Goal: Transaction & Acquisition: Purchase product/service

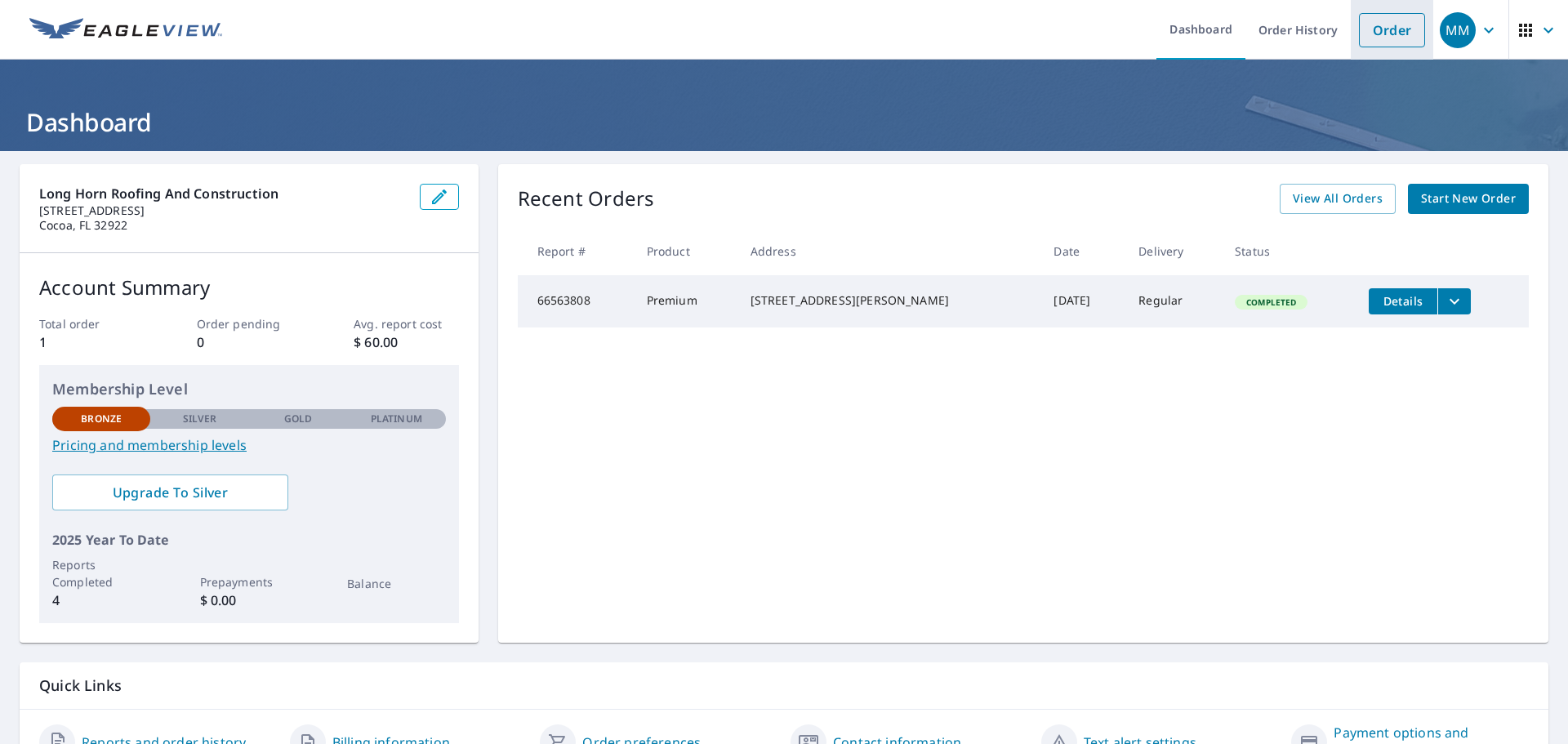
click at [1383, 26] on link "Order" at bounding box center [1392, 30] width 67 height 35
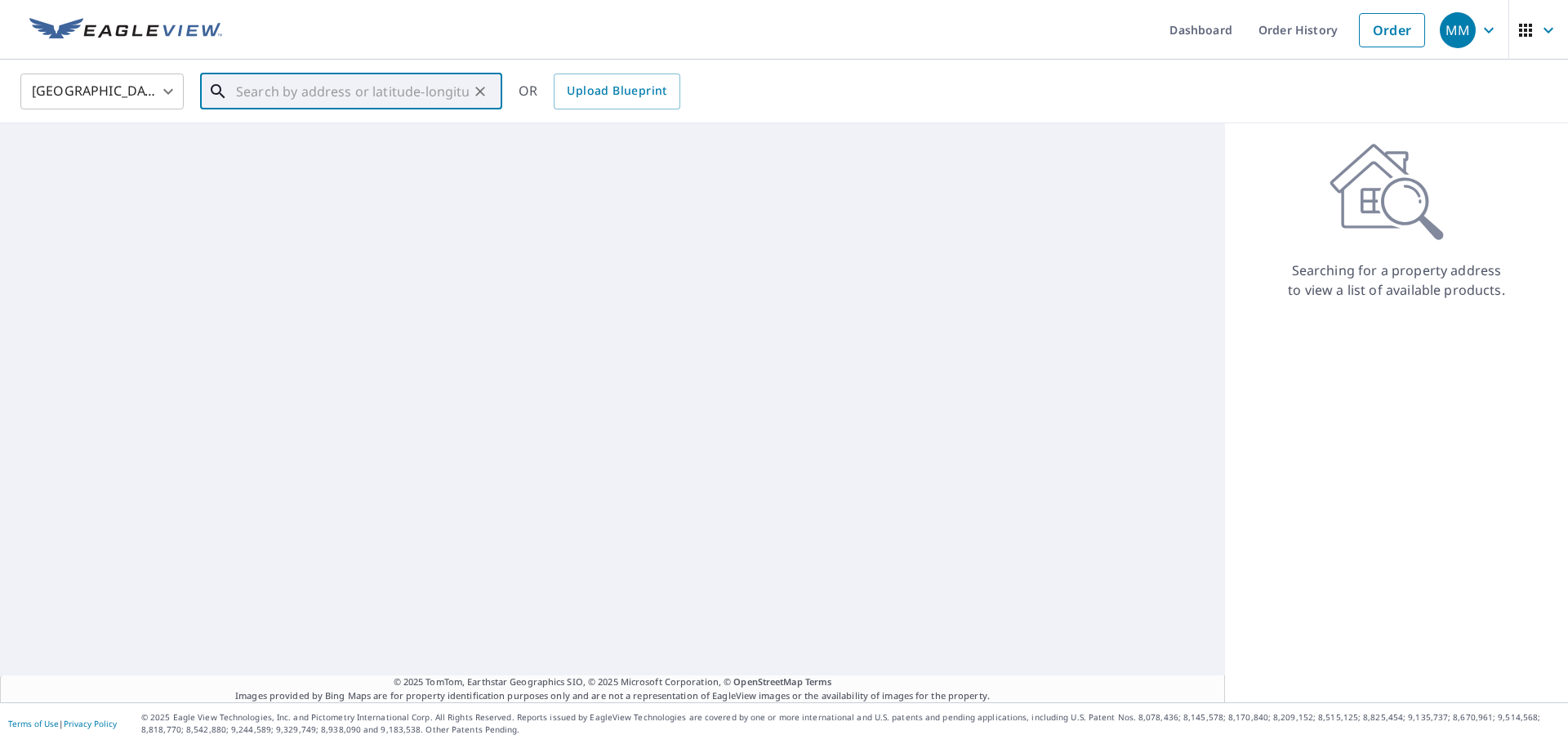
click at [254, 95] on input "text" at bounding box center [352, 91] width 232 height 46
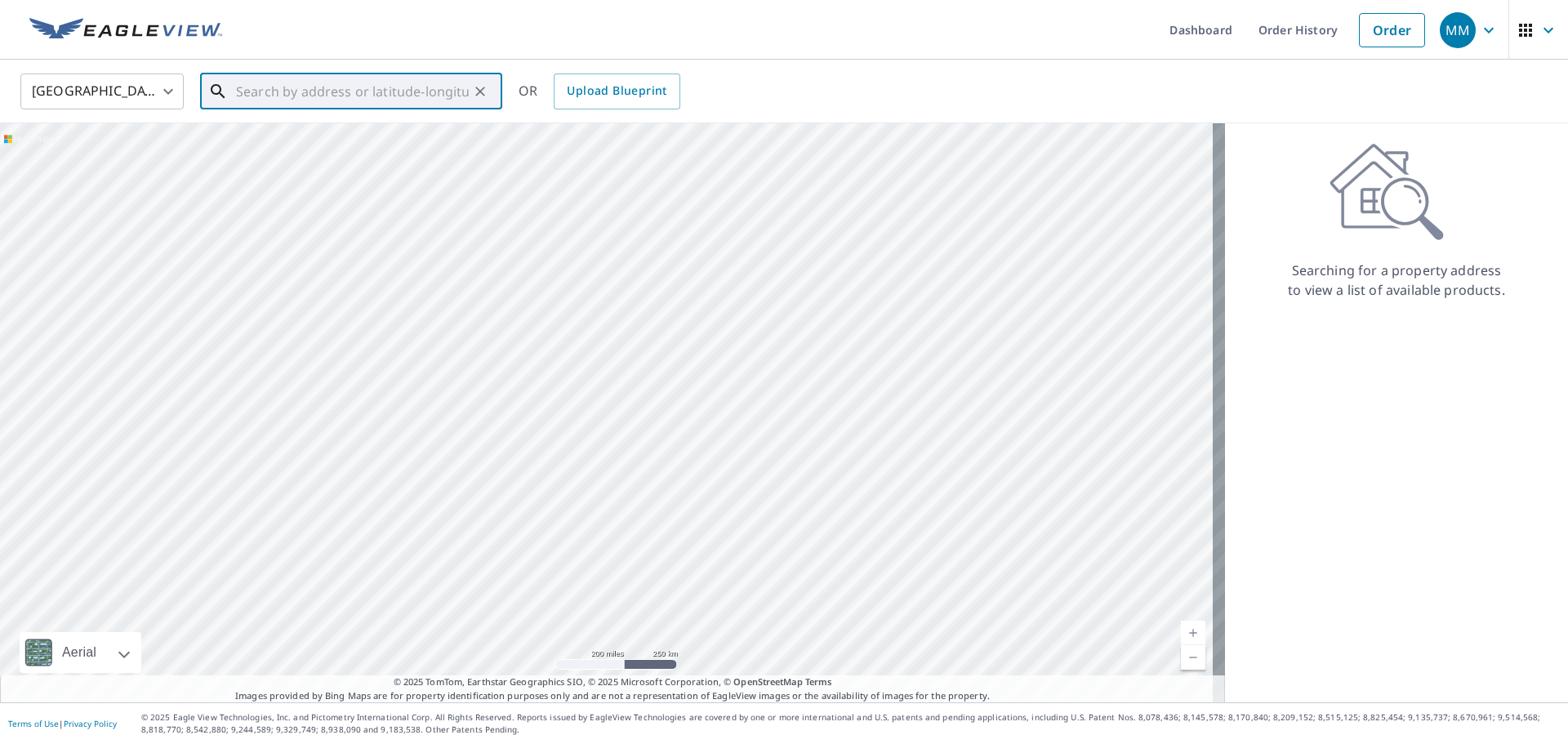
click at [251, 90] on input "text" at bounding box center [352, 91] width 232 height 46
paste input "[STREET_ADDRESS]"
click at [325, 139] on span "[STREET_ADDRESS][PERSON_NAME]" at bounding box center [360, 139] width 256 height 20
type input "[STREET_ADDRESS]"
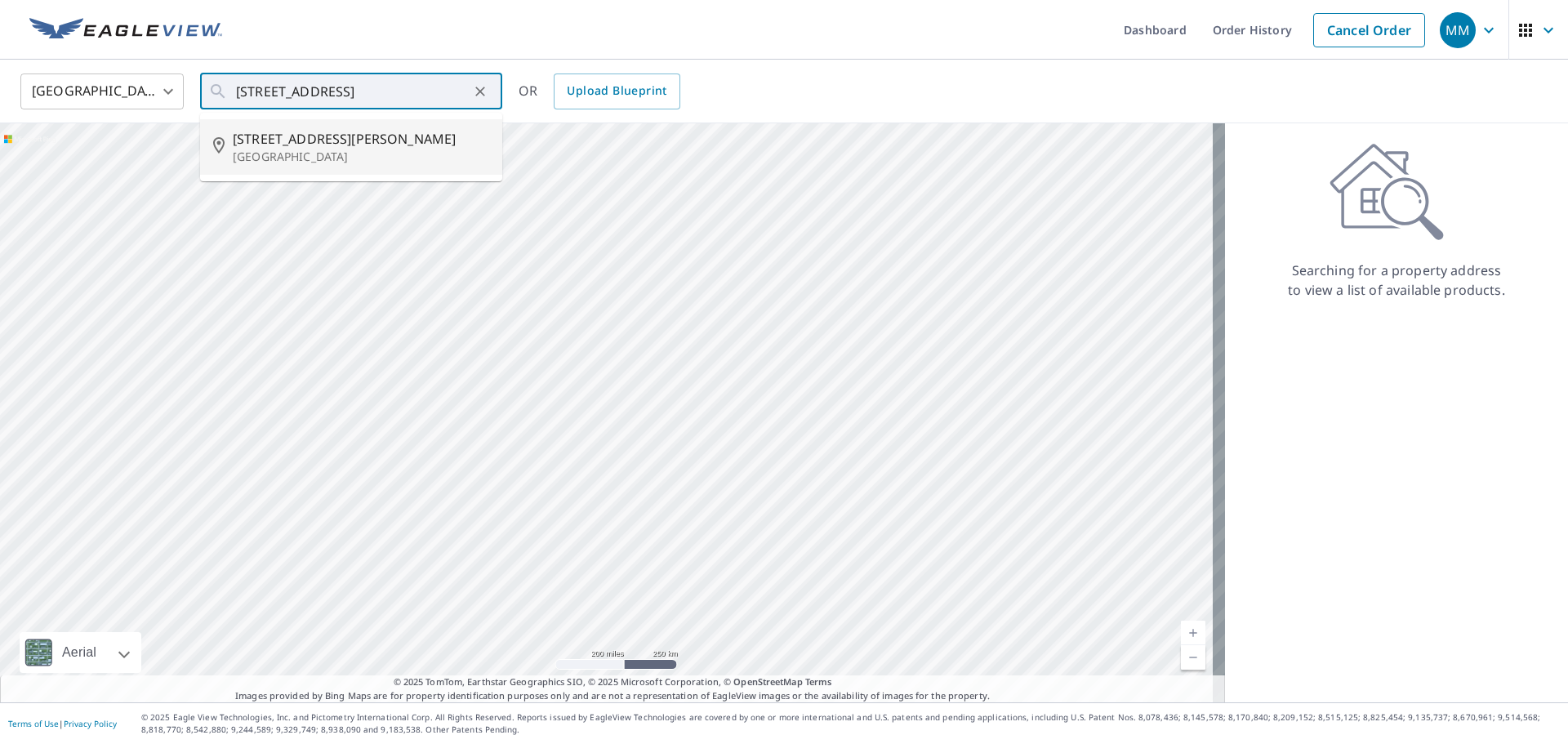
scroll to position [0, 0]
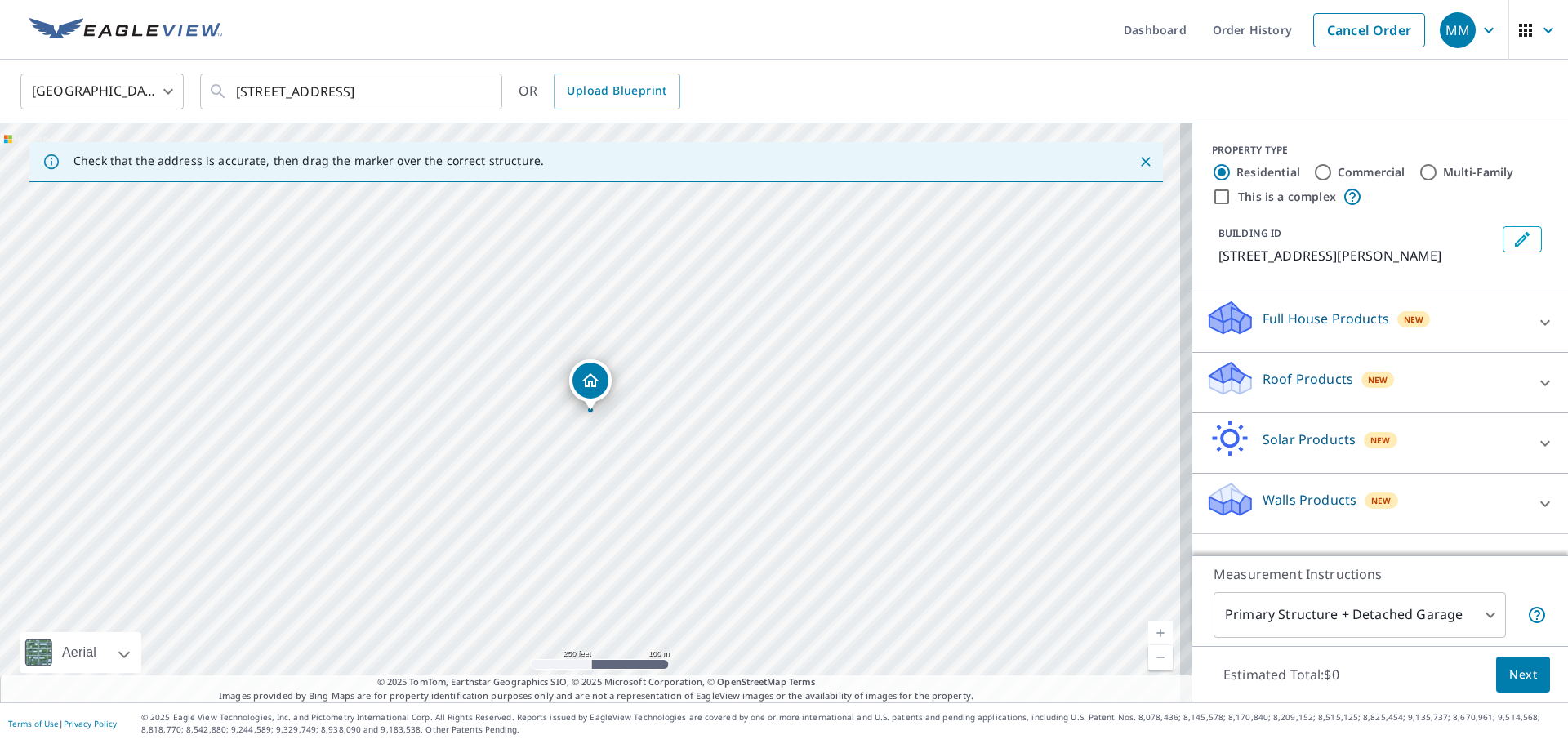
click at [1382, 331] on div "Full House Products New" at bounding box center [1365, 322] width 320 height 46
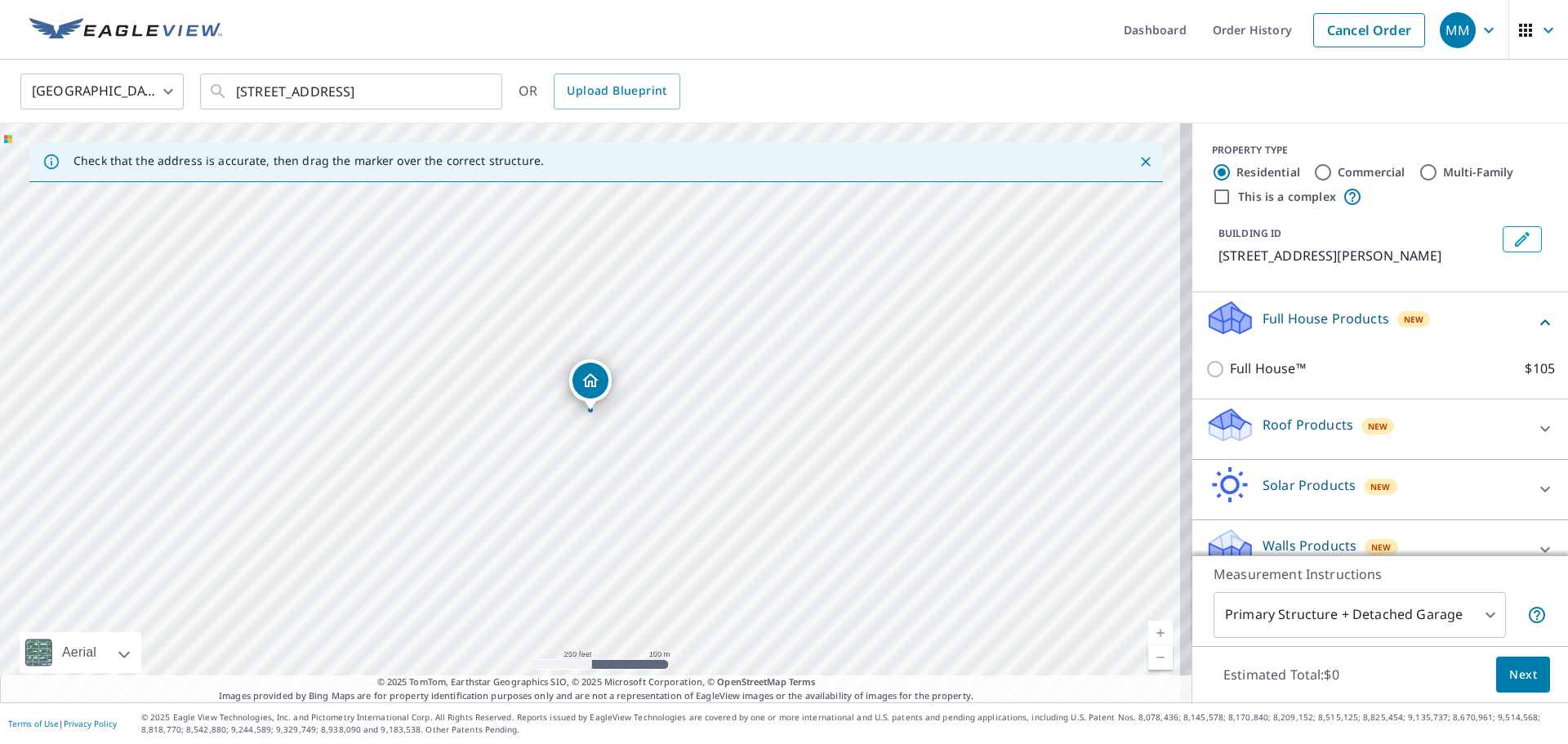
click at [1303, 428] on p "Roof Products" at bounding box center [1308, 425] width 90 height 20
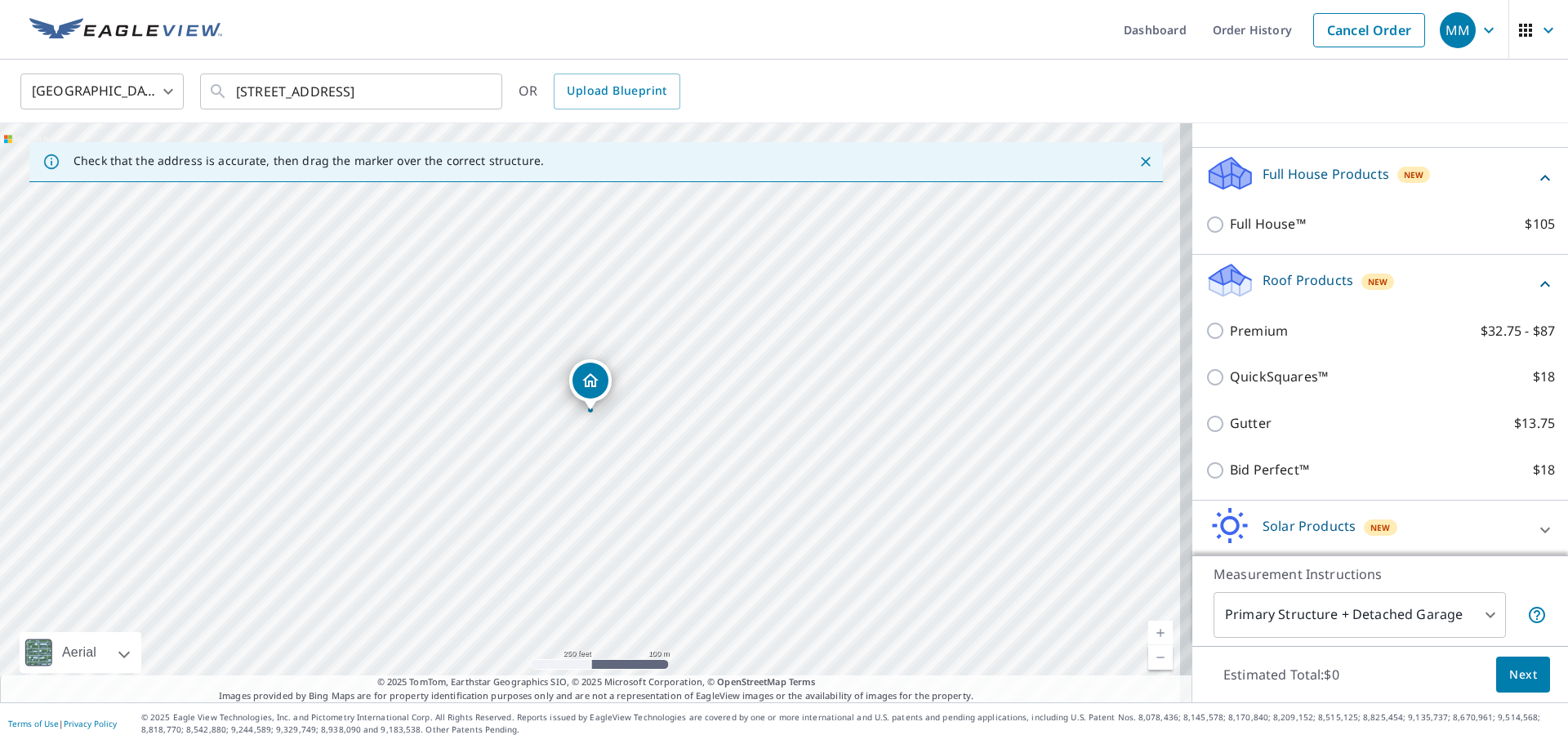
scroll to position [163, 0]
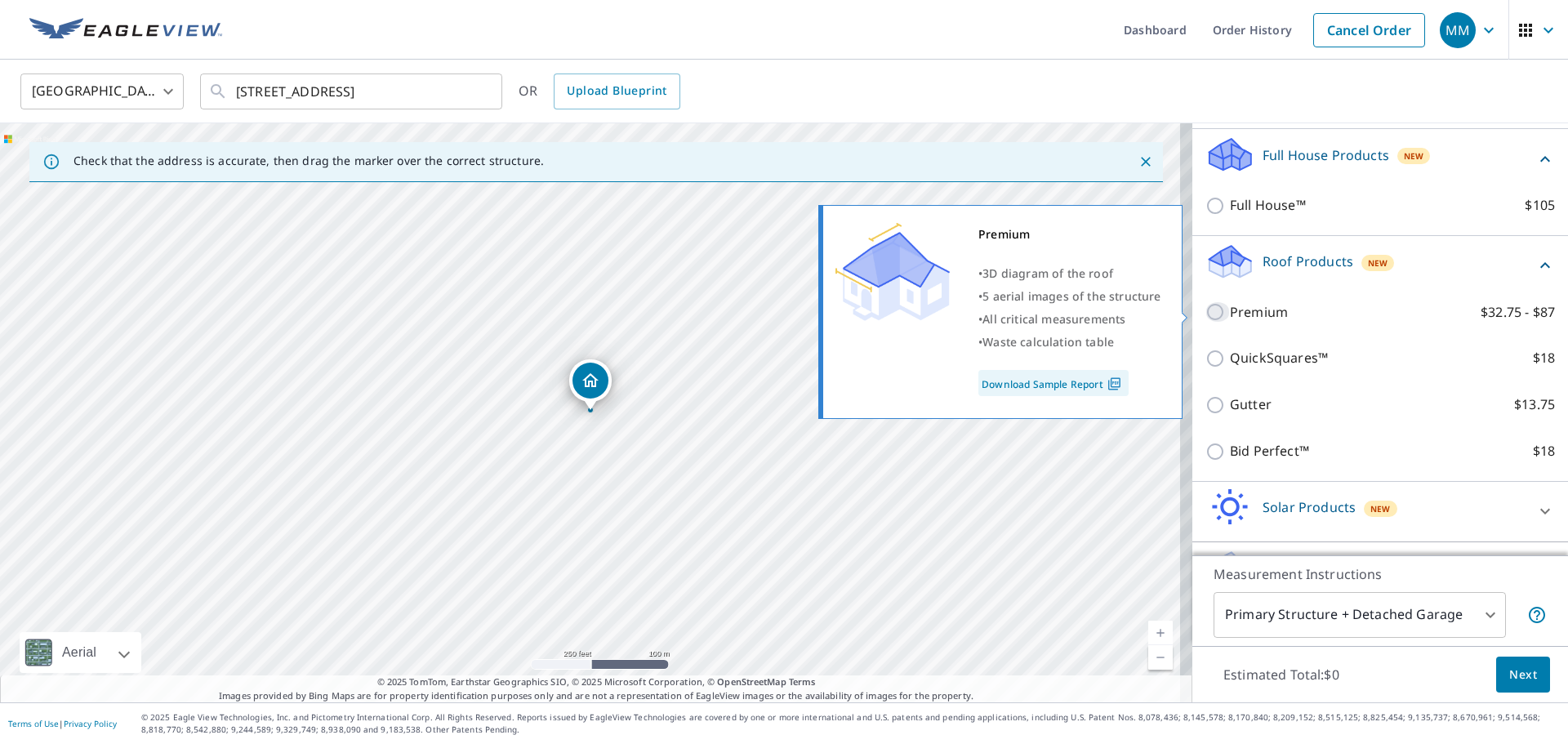
click at [1209, 307] on input "Premium $32.75 - $87" at bounding box center [1218, 312] width 25 height 20
checkbox input "true"
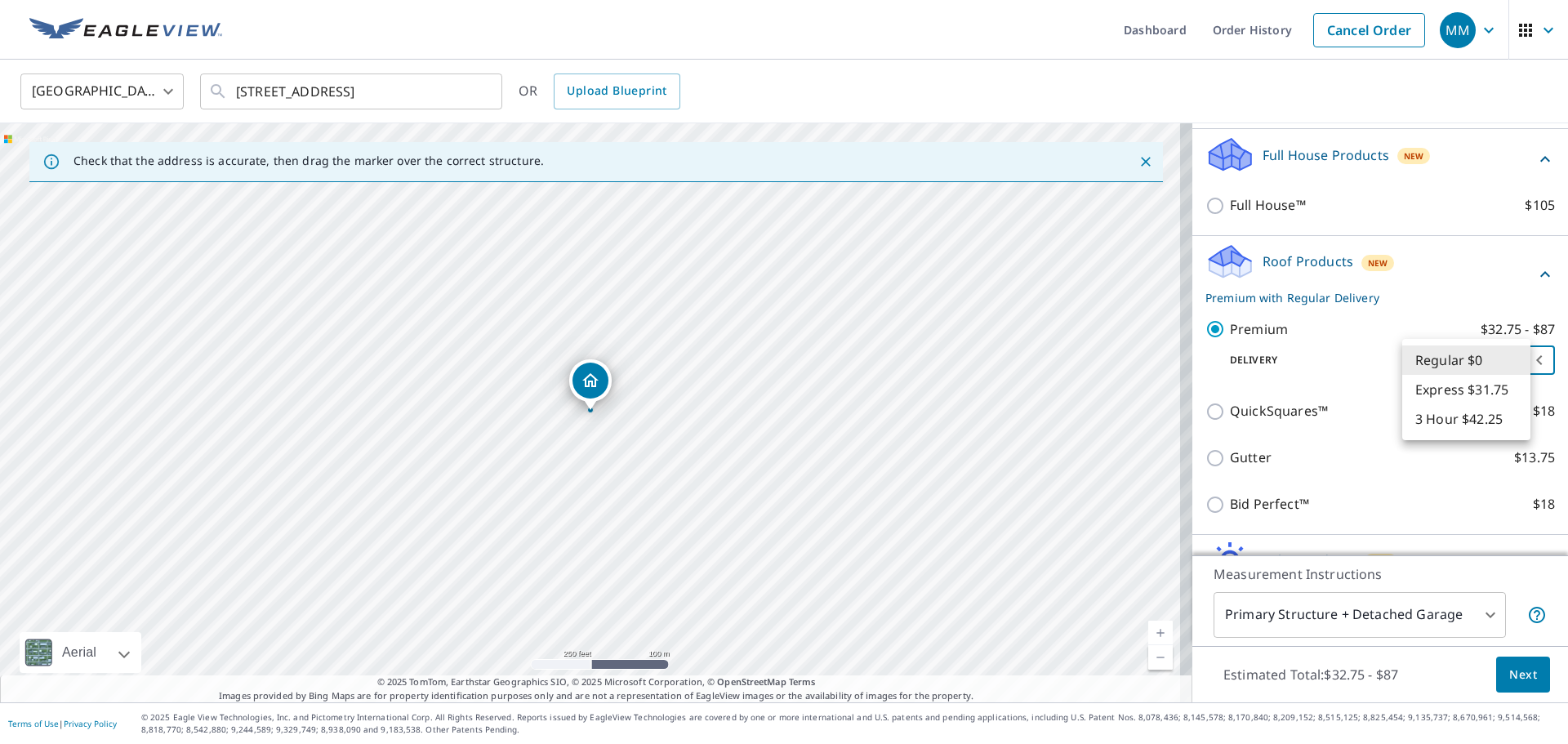
click at [1517, 363] on body "MM MM Dashboard Order History Cancel Order MM [GEOGRAPHIC_DATA] [GEOGRAPHIC_DAT…" at bounding box center [784, 372] width 1568 height 744
click at [1472, 103] on div at bounding box center [784, 372] width 1568 height 744
click at [1512, 357] on body "MM MM Dashboard Order History Cancel Order MM [GEOGRAPHIC_DATA] [GEOGRAPHIC_DAT…" at bounding box center [784, 372] width 1568 height 744
click at [1512, 357] on li "Regular $0" at bounding box center [1466, 360] width 129 height 29
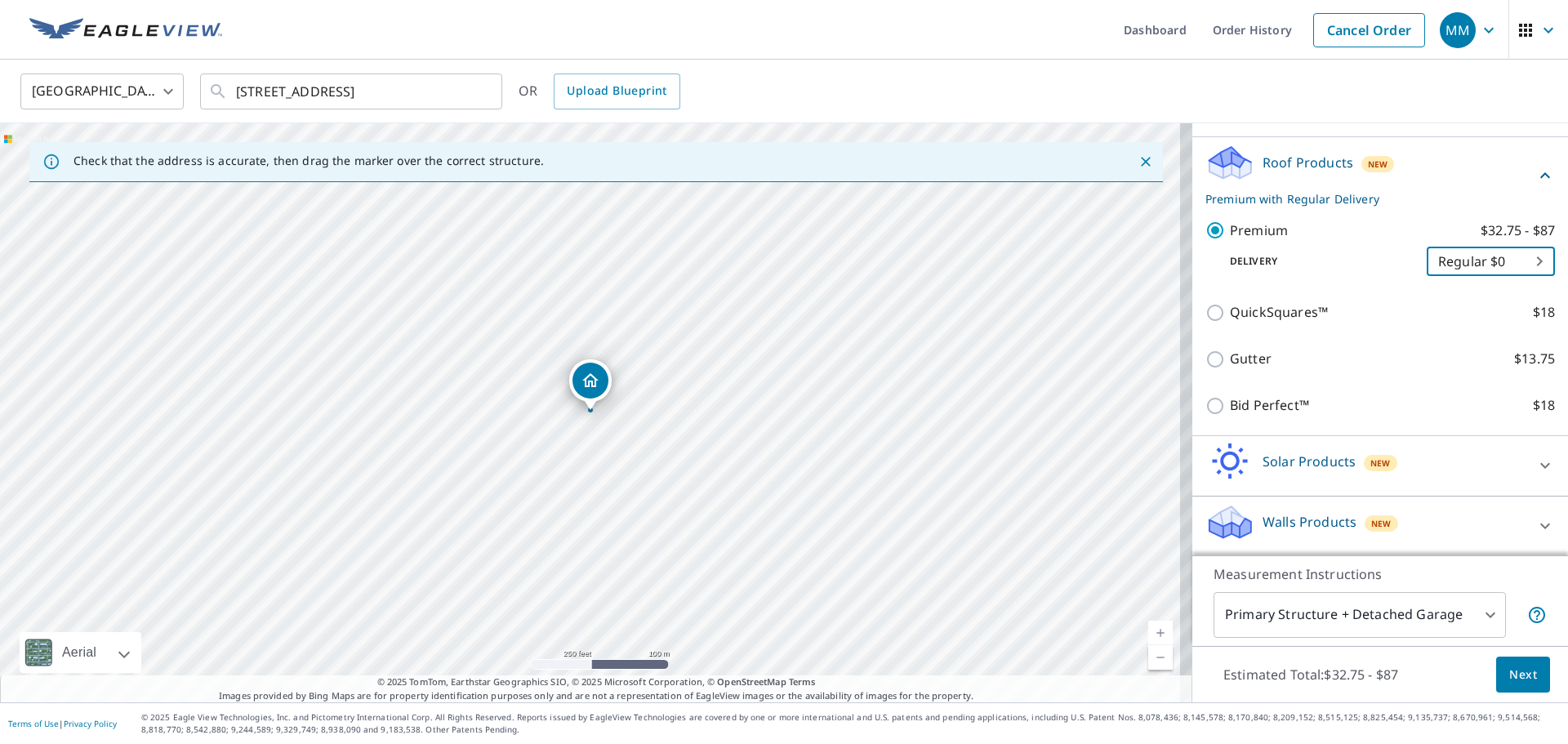
scroll to position [263, 0]
click at [1511, 672] on span "Next" at bounding box center [1523, 675] width 27 height 20
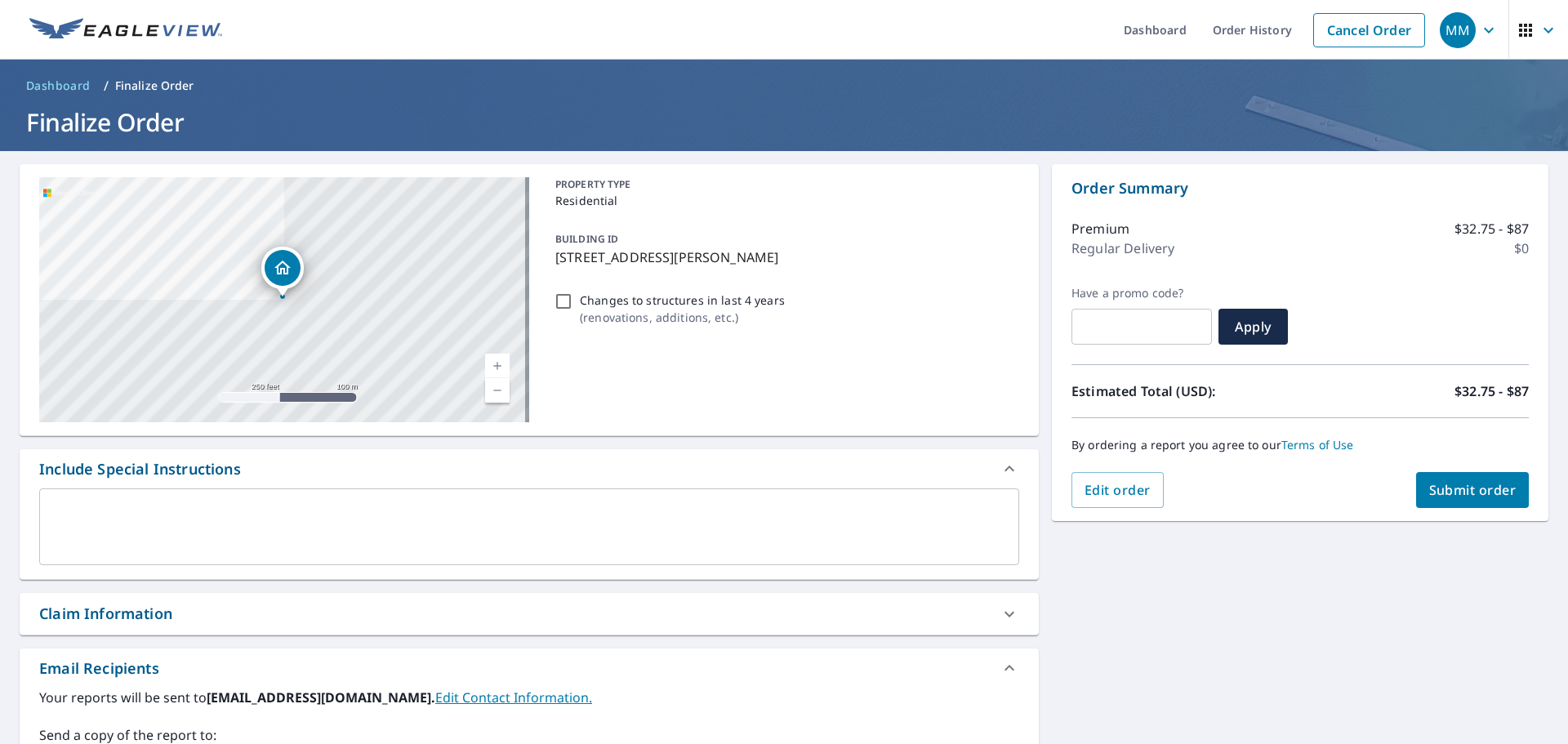
click at [1442, 489] on span "Submit order" at bounding box center [1473, 489] width 88 height 18
